Goal: Book appointment/travel/reservation

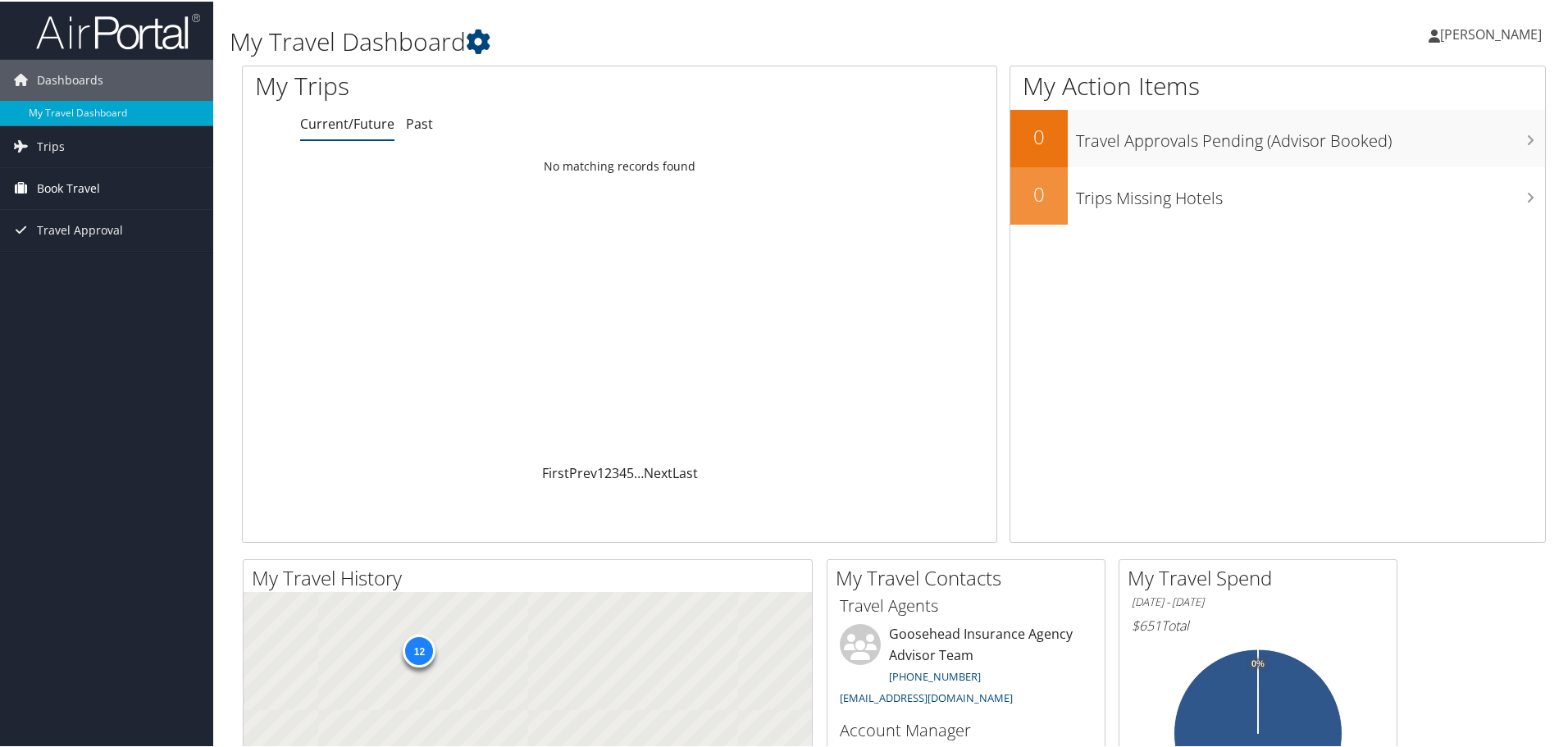
click at [113, 183] on link "Book Travel" at bounding box center [106, 187] width 214 height 41
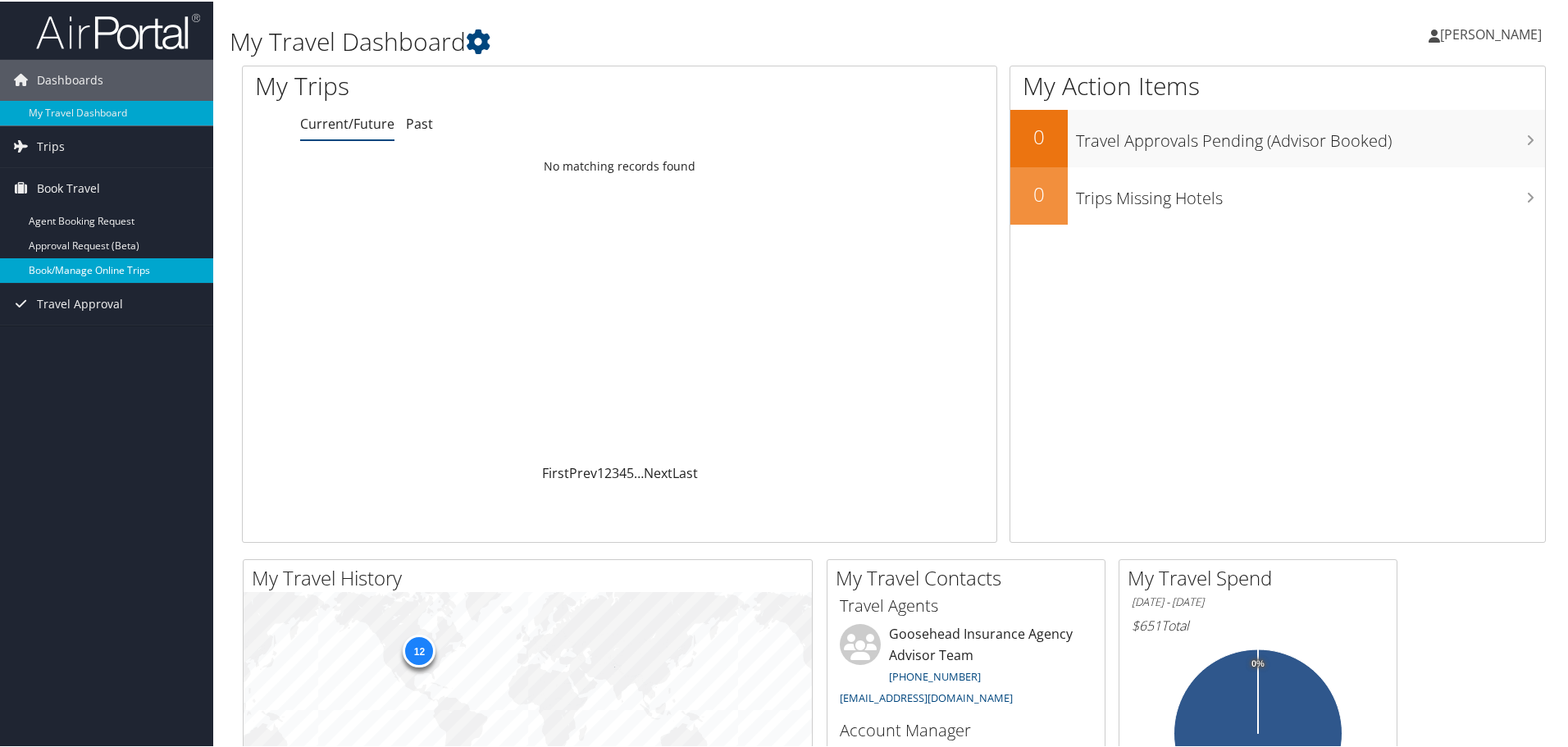
click at [122, 268] on link "Book/Manage Online Trips" at bounding box center [106, 269] width 214 height 25
